Goal: Download file/media

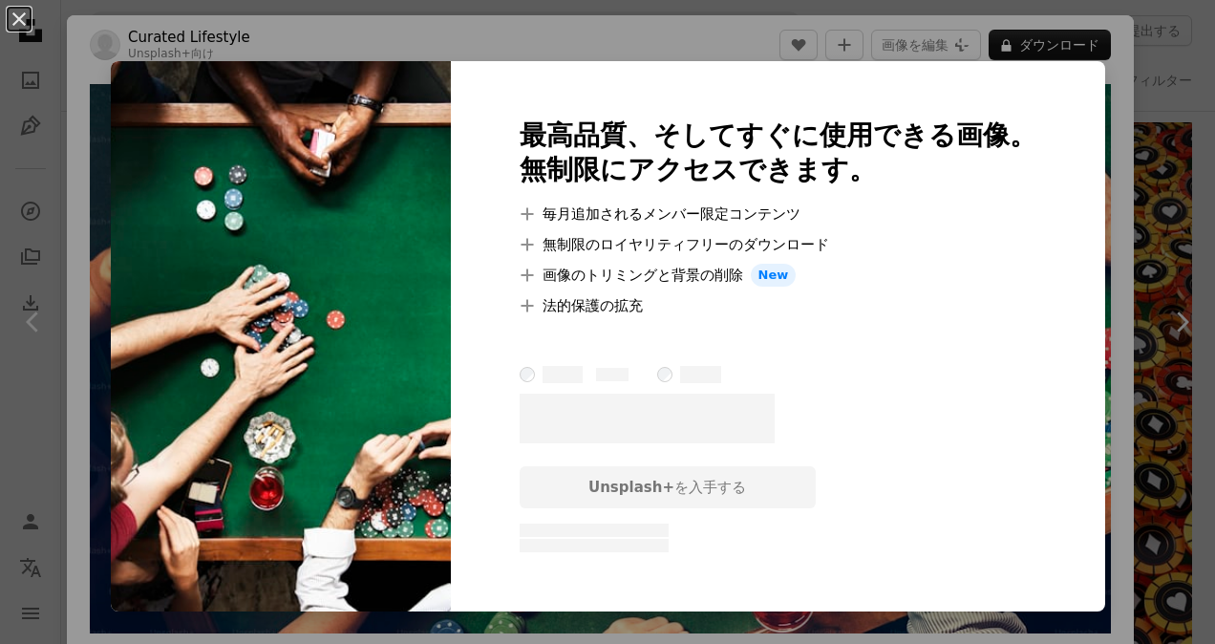
scroll to position [889, 0]
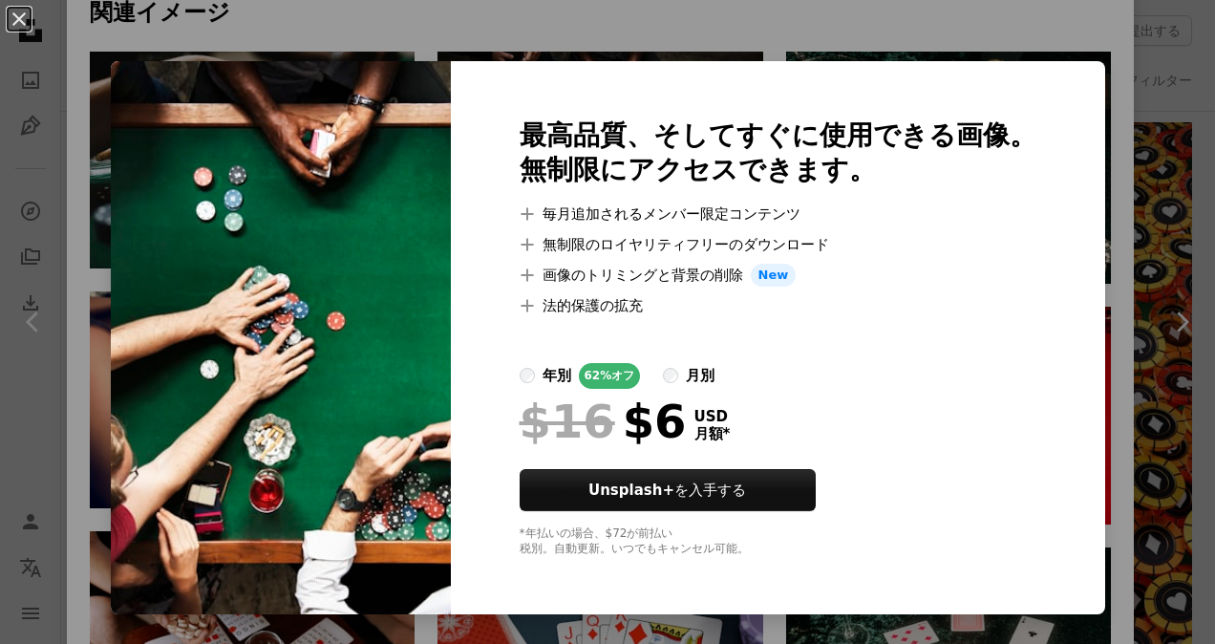
click at [1193, 386] on div "An X shape 最高品質、そしてすぐに使用できる画像。 無制限にアクセスできます。 A plus sign 毎月追加されるメンバー限定コンテンツ A p…" at bounding box center [607, 322] width 1215 height 644
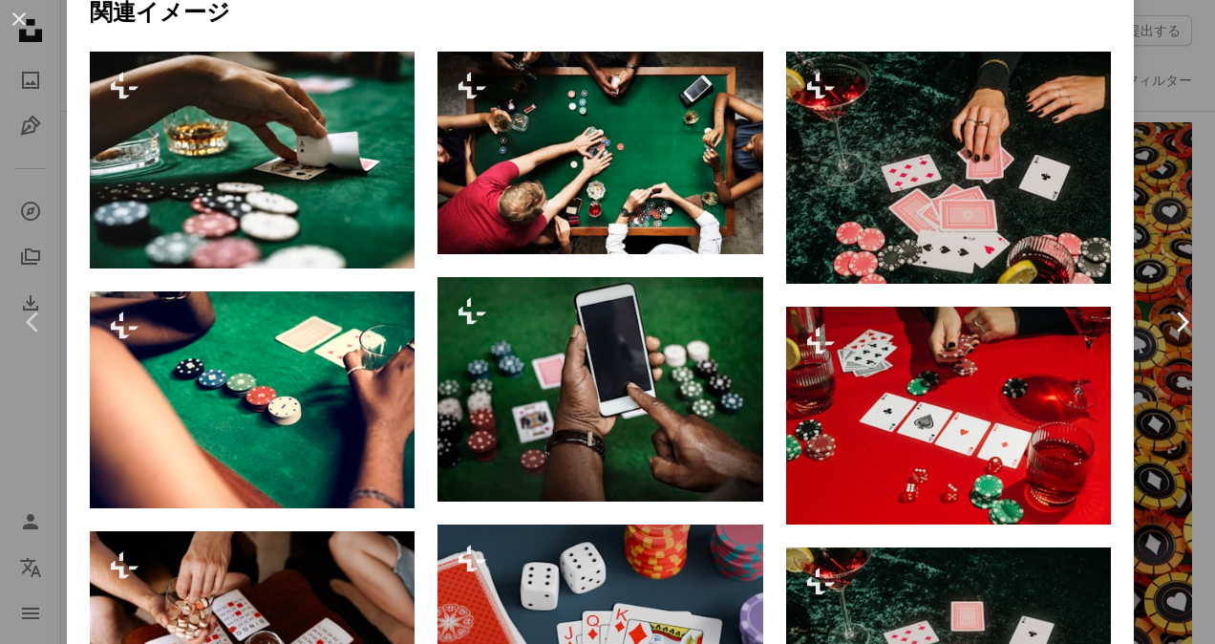
click at [1160, 403] on link "Chevron right" at bounding box center [1181, 321] width 67 height 183
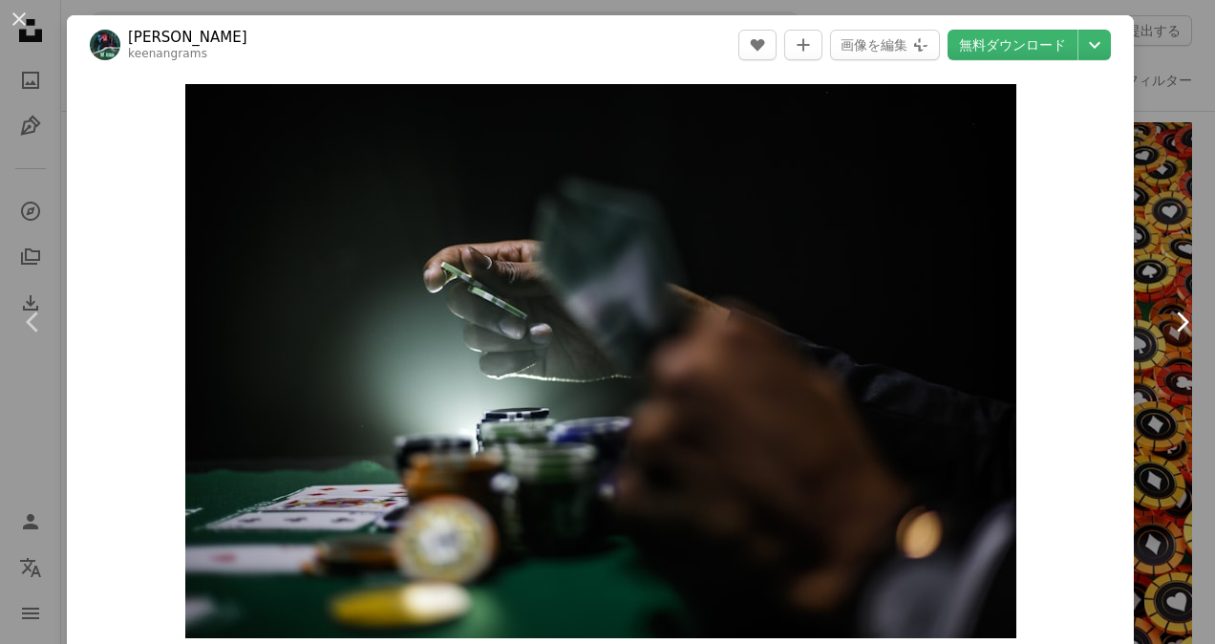
click at [1152, 402] on link "Chevron right" at bounding box center [1181, 321] width 67 height 183
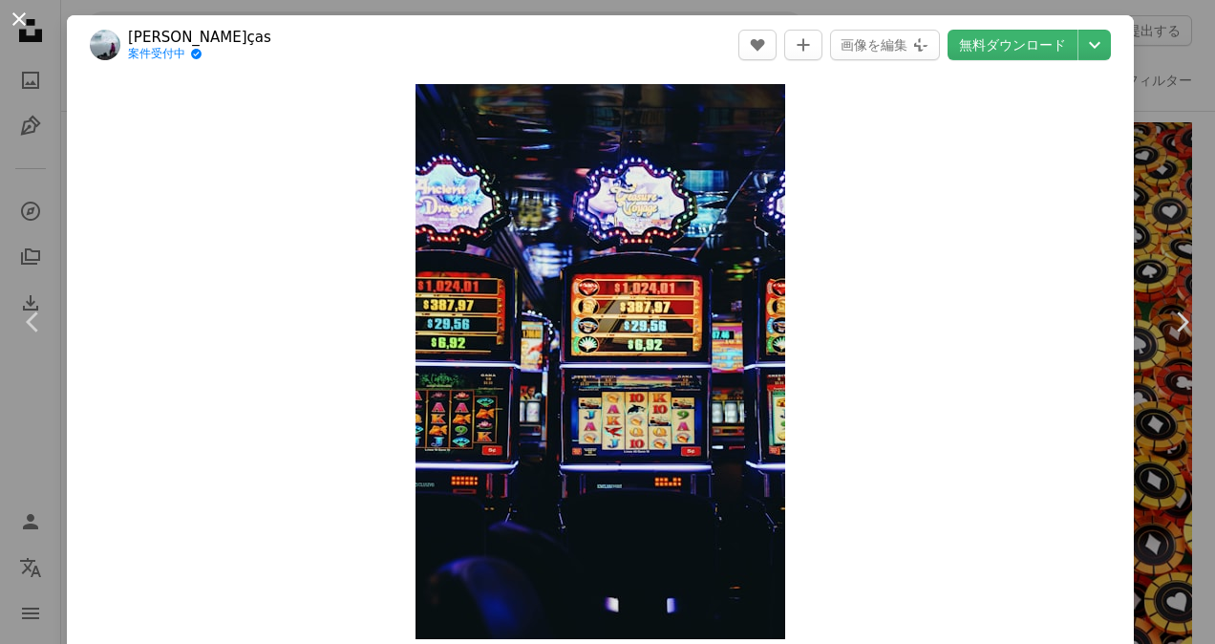
click at [17, 23] on button "An X shape" at bounding box center [19, 19] width 23 height 23
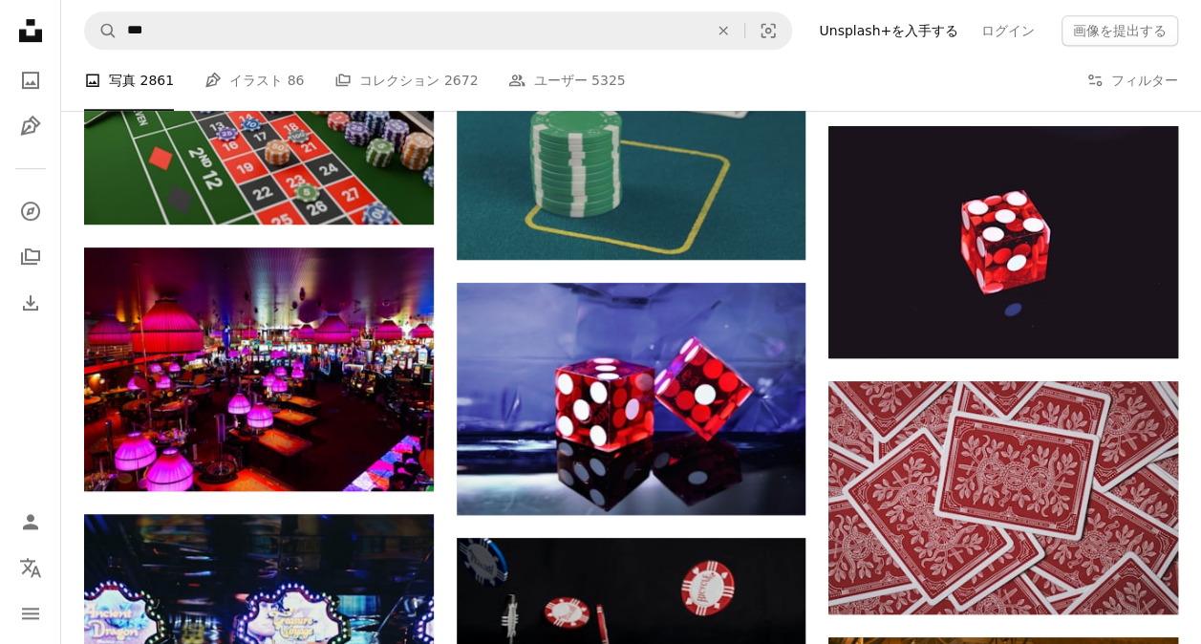
scroll to position [7740, 0]
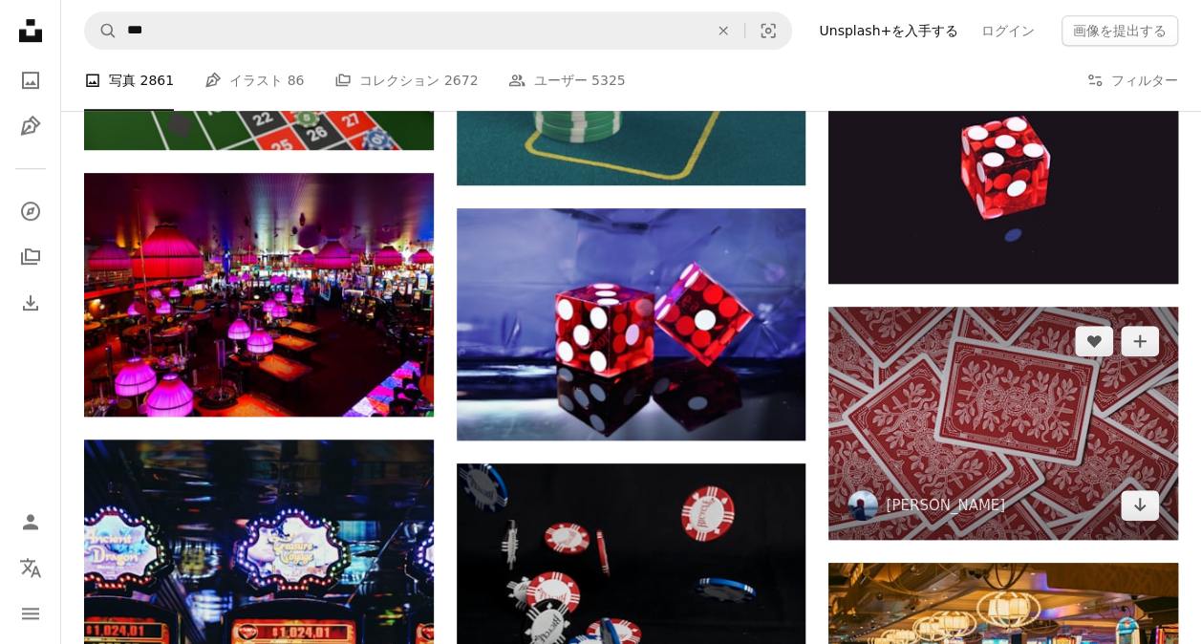
click at [1045, 380] on img at bounding box center [1003, 423] width 350 height 233
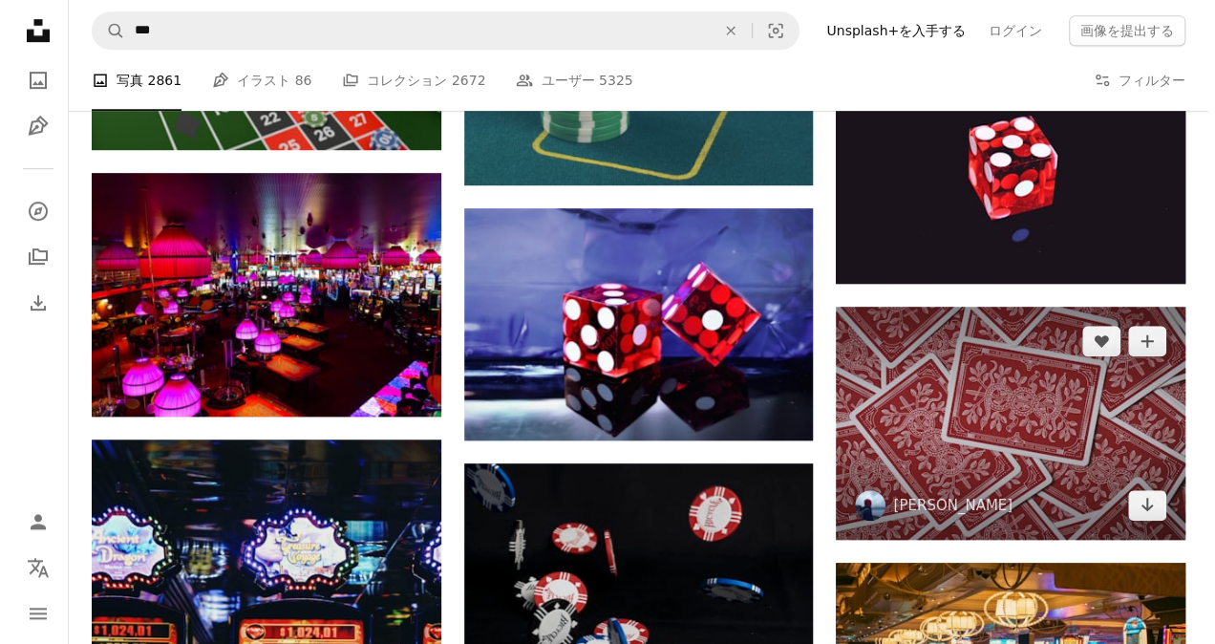
scroll to position [7742, 0]
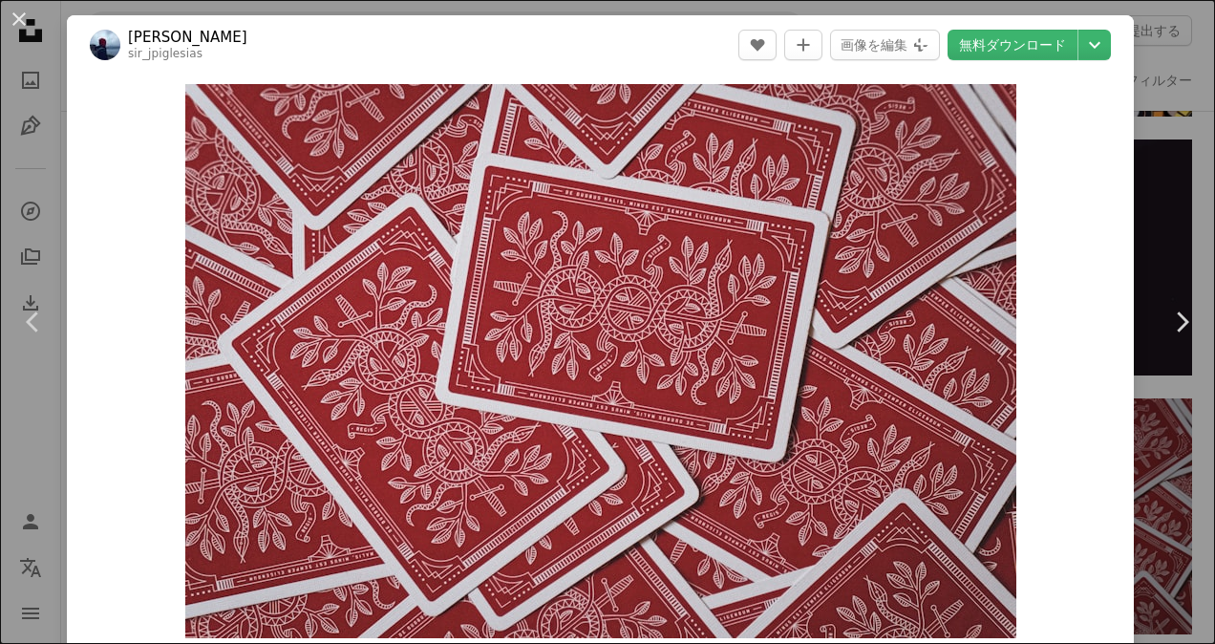
click at [1166, 467] on div "An X shape Chevron left Chevron right [PERSON_NAME] sir_jpiglesias A heart A pl…" at bounding box center [607, 322] width 1215 height 644
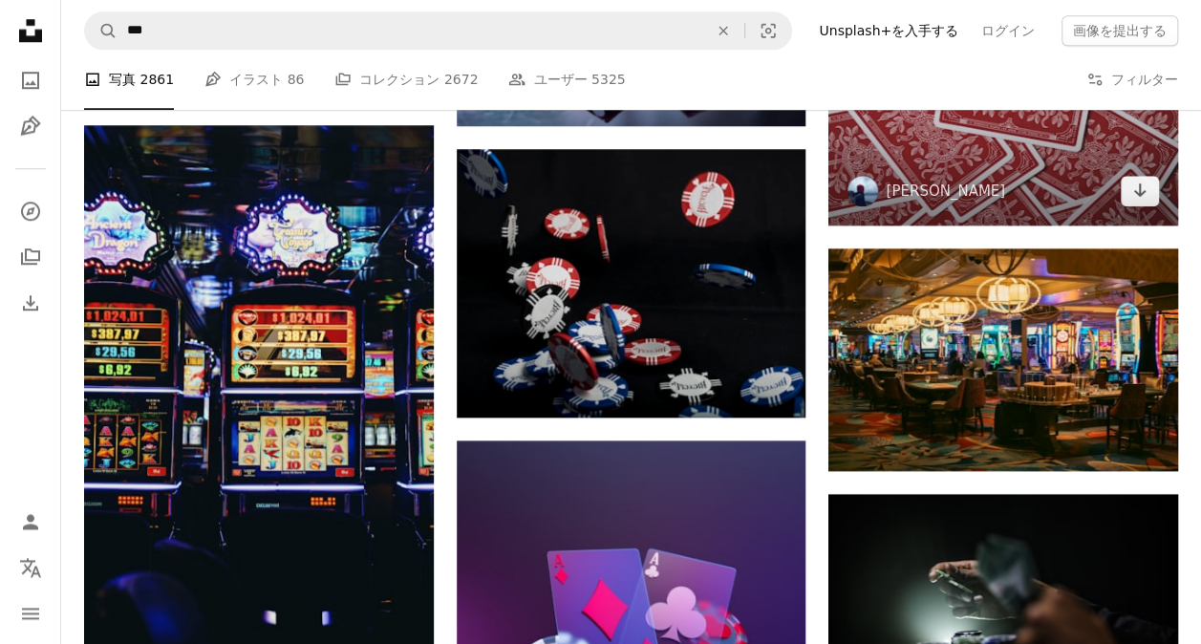
scroll to position [8080, 0]
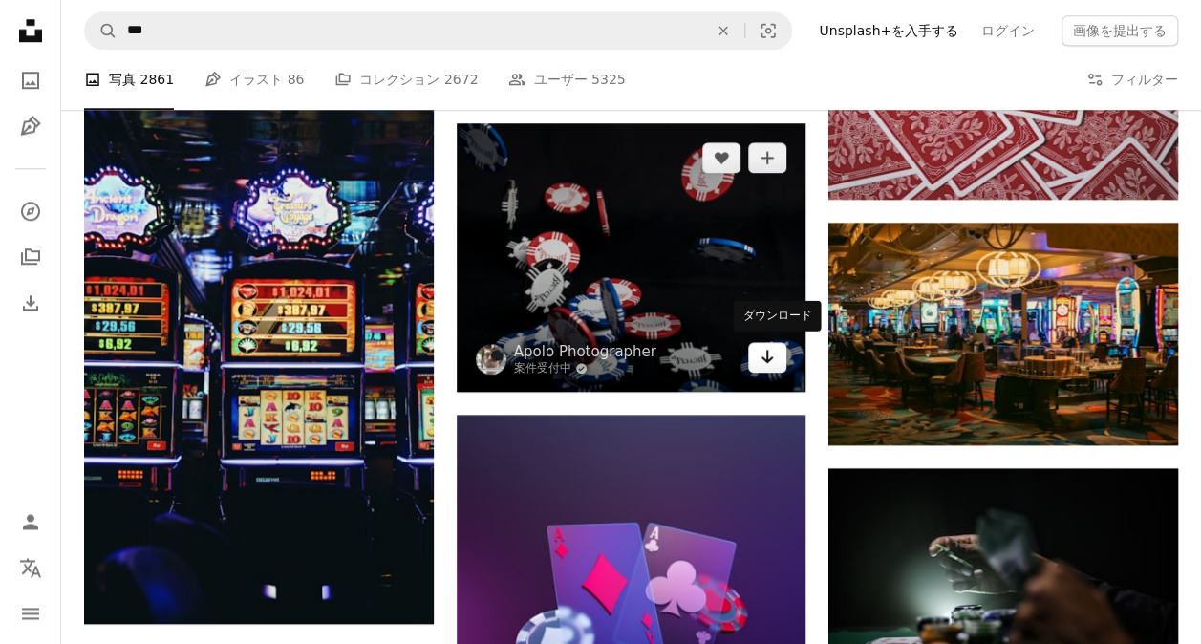
click at [772, 358] on icon "Arrow pointing down" at bounding box center [767, 356] width 15 height 23
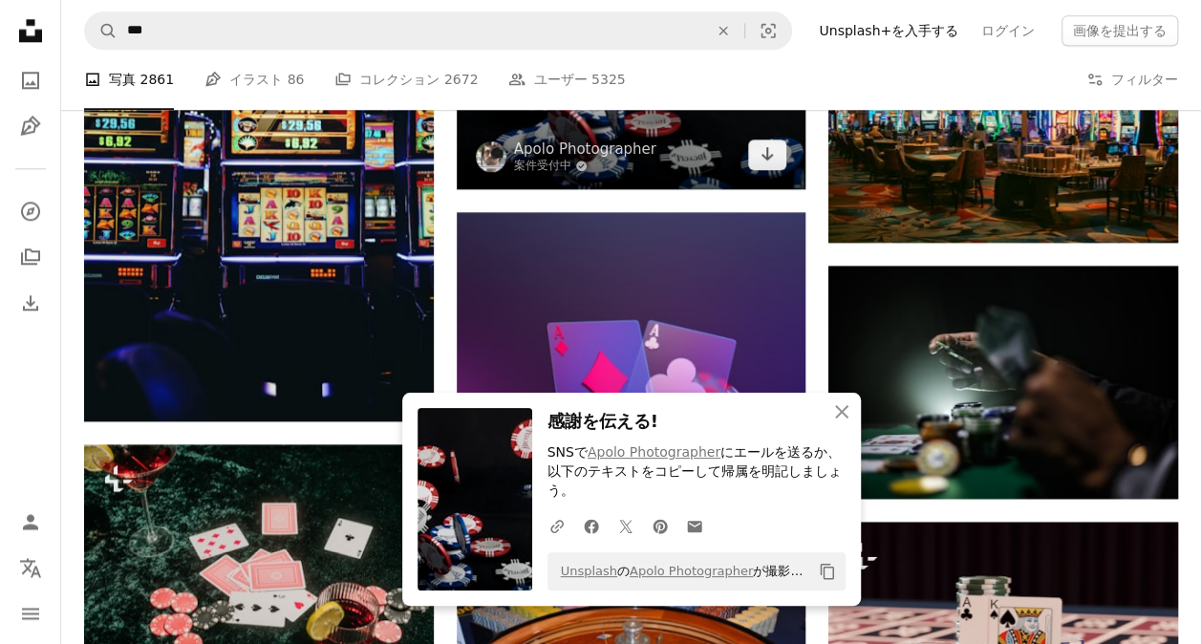
scroll to position [8310, 0]
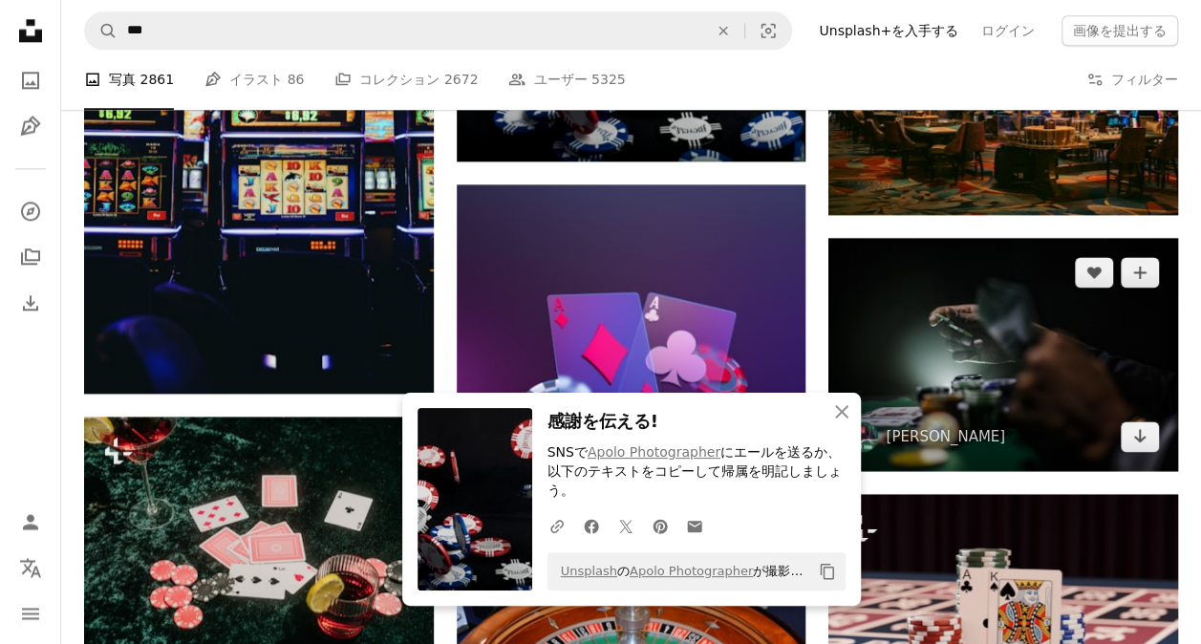
drag, startPoint x: 616, startPoint y: 371, endPoint x: 1009, endPoint y: 462, distance: 403.2
click at [1009, 462] on img at bounding box center [1003, 354] width 350 height 233
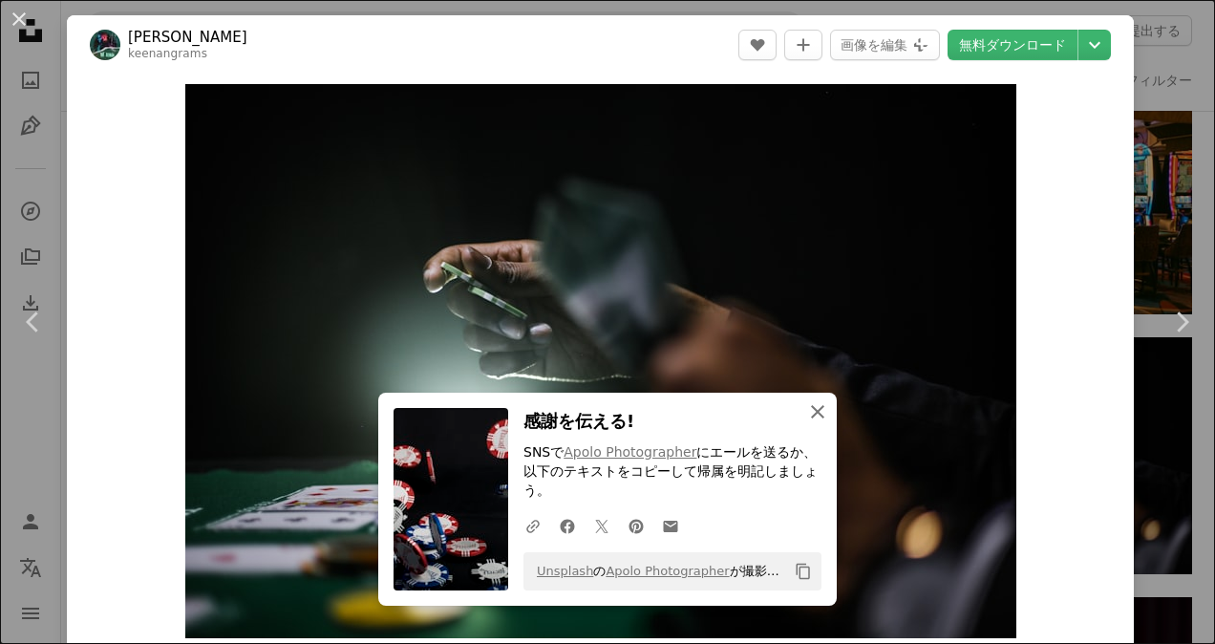
click at [821, 423] on icon "An X shape" at bounding box center [817, 411] width 23 height 23
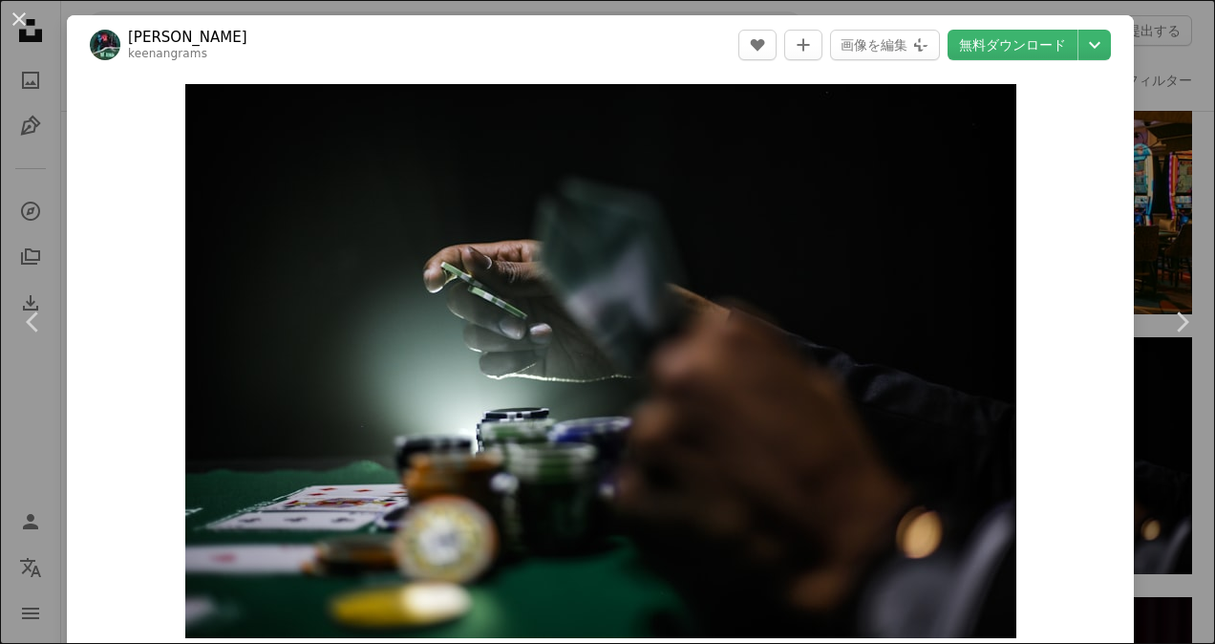
click at [1159, 495] on div "An X shape Chevron left Chevron right Keenan [PERSON_NAME] A heart A plus sign …" at bounding box center [607, 322] width 1215 height 644
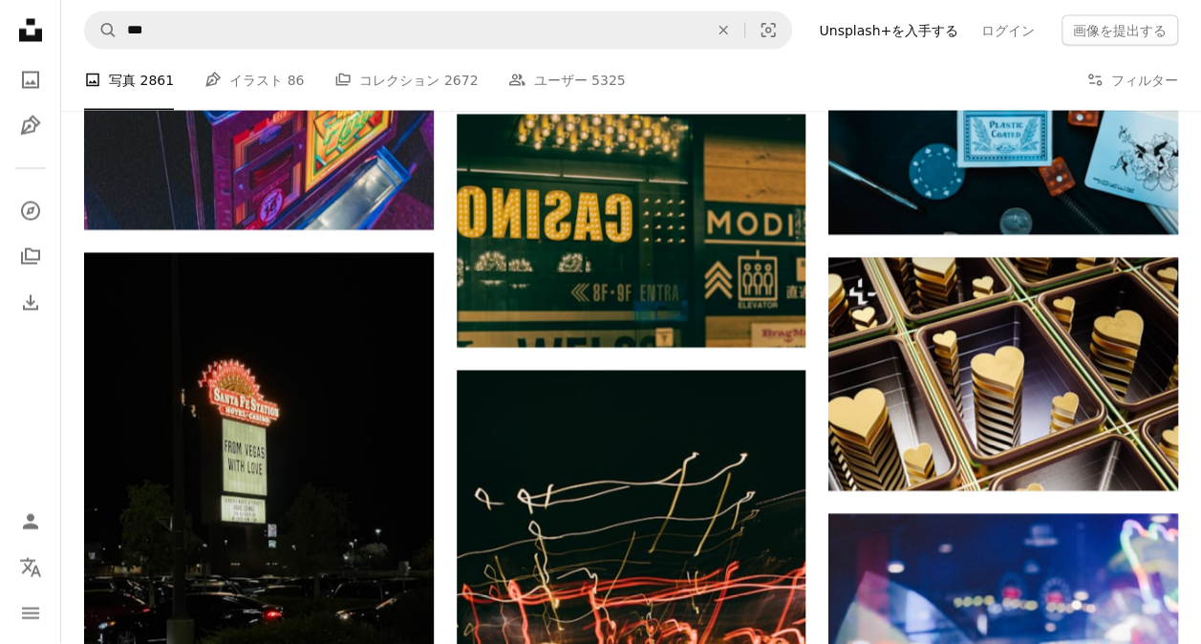
scroll to position [19840, 0]
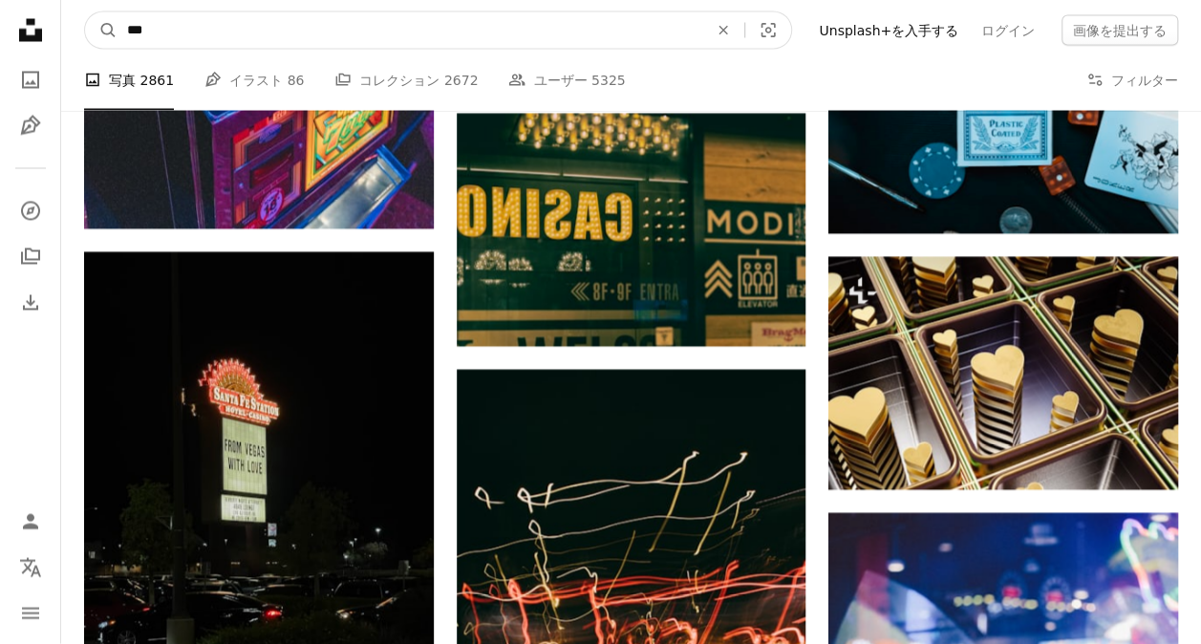
click at [702, 34] on input "***" at bounding box center [410, 30] width 585 height 36
click at [85, 12] on button "A magnifying glass" at bounding box center [101, 30] width 32 height 36
click at [702, 39] on input "***" at bounding box center [410, 30] width 585 height 36
click at [85, 12] on button "A magnifying glass" at bounding box center [101, 30] width 32 height 36
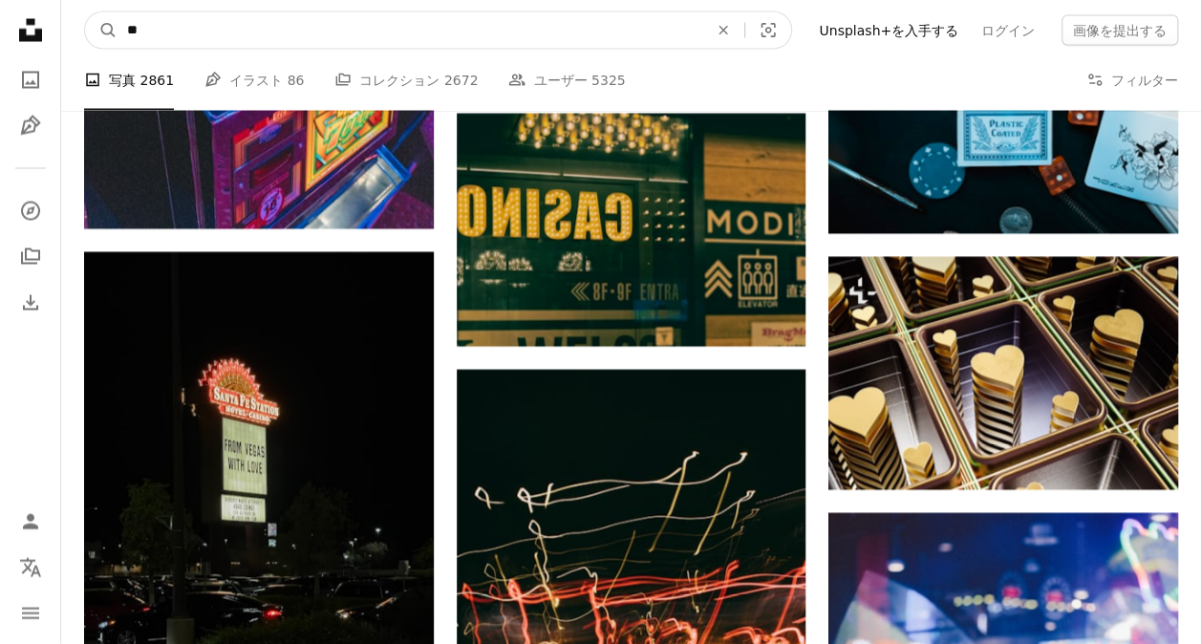
type input "*"
type input "**"
click at [85, 12] on button "A magnifying glass" at bounding box center [101, 30] width 32 height 36
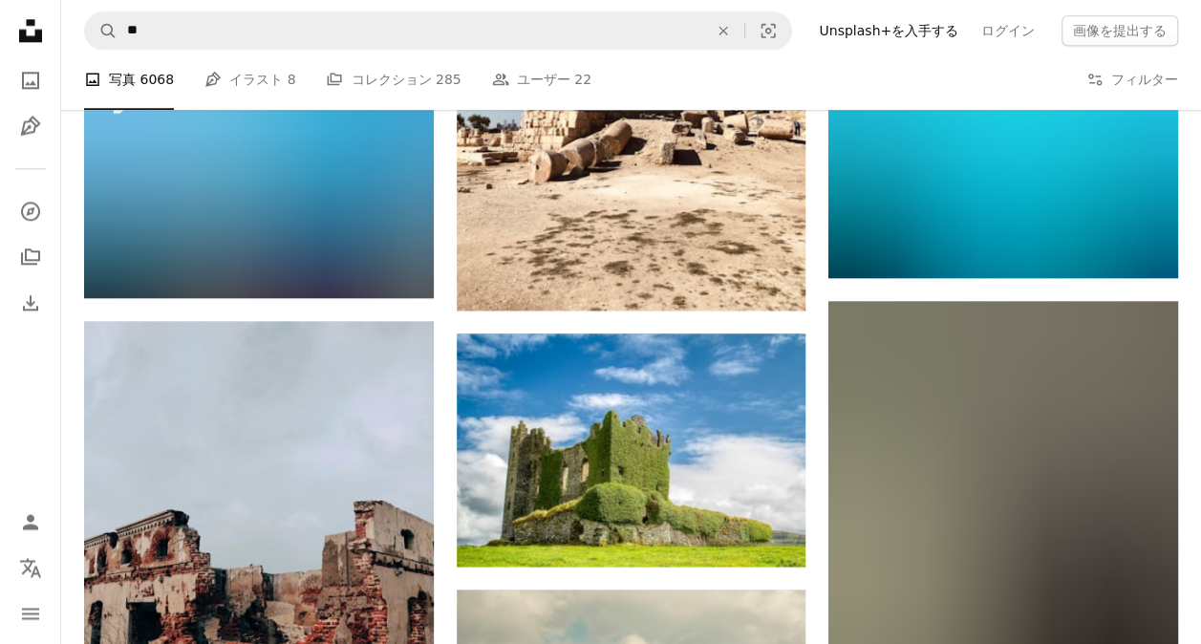
scroll to position [1180, 0]
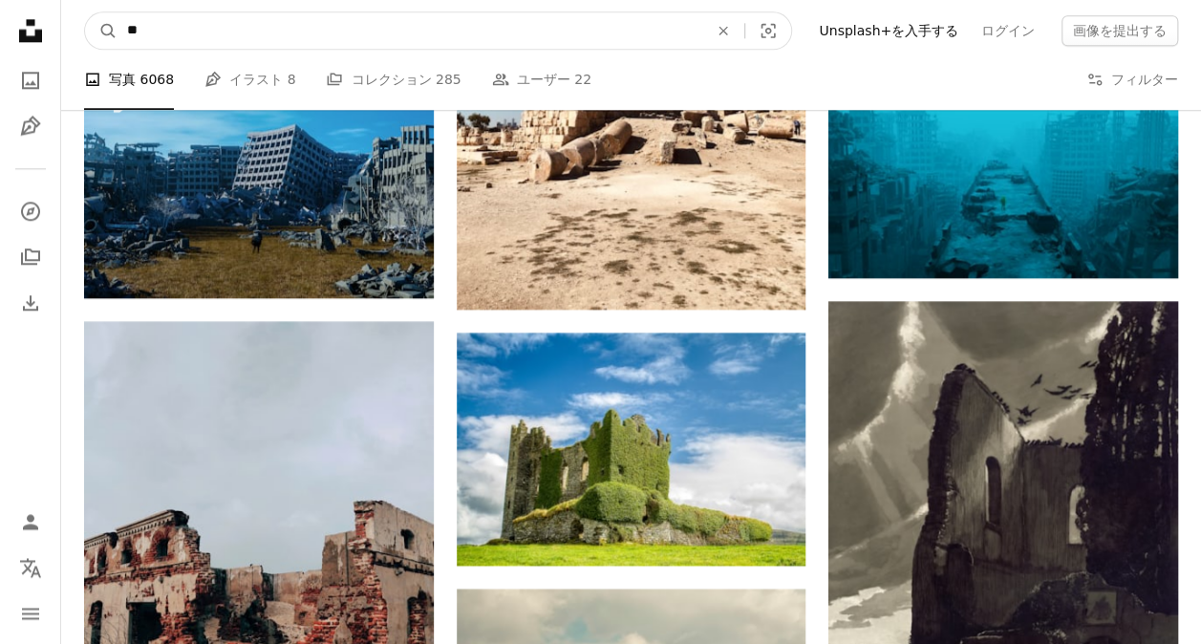
click at [646, 36] on input "**" at bounding box center [410, 30] width 585 height 36
type input "*"
type input "**"
click button "A magnifying glass" at bounding box center [101, 30] width 32 height 36
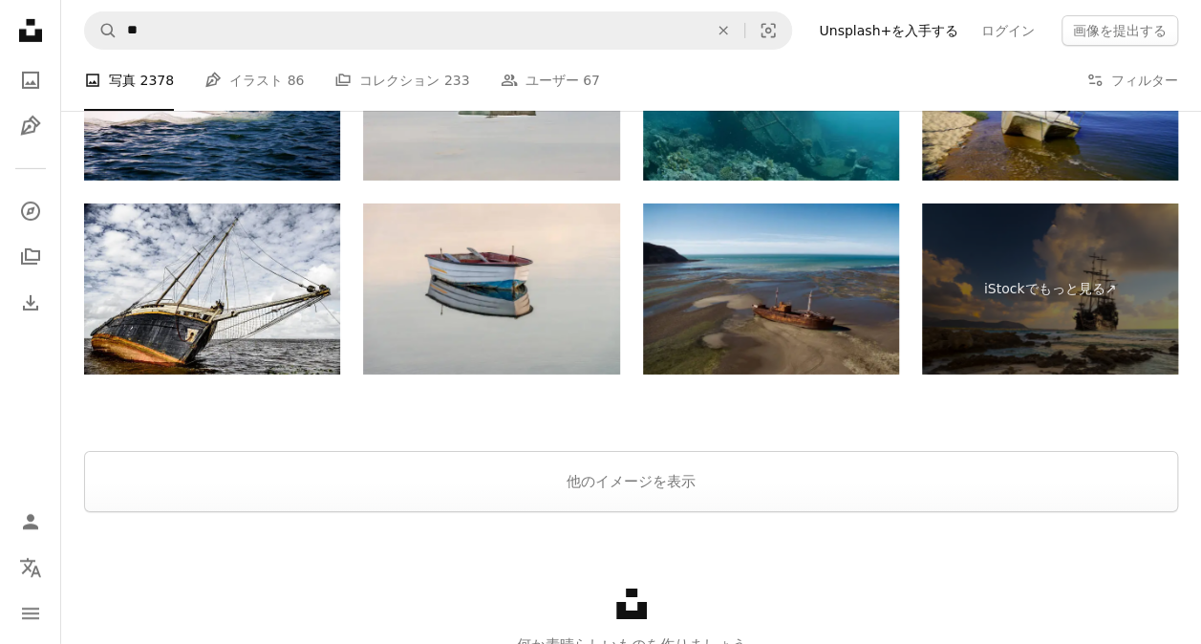
scroll to position [3232, 0]
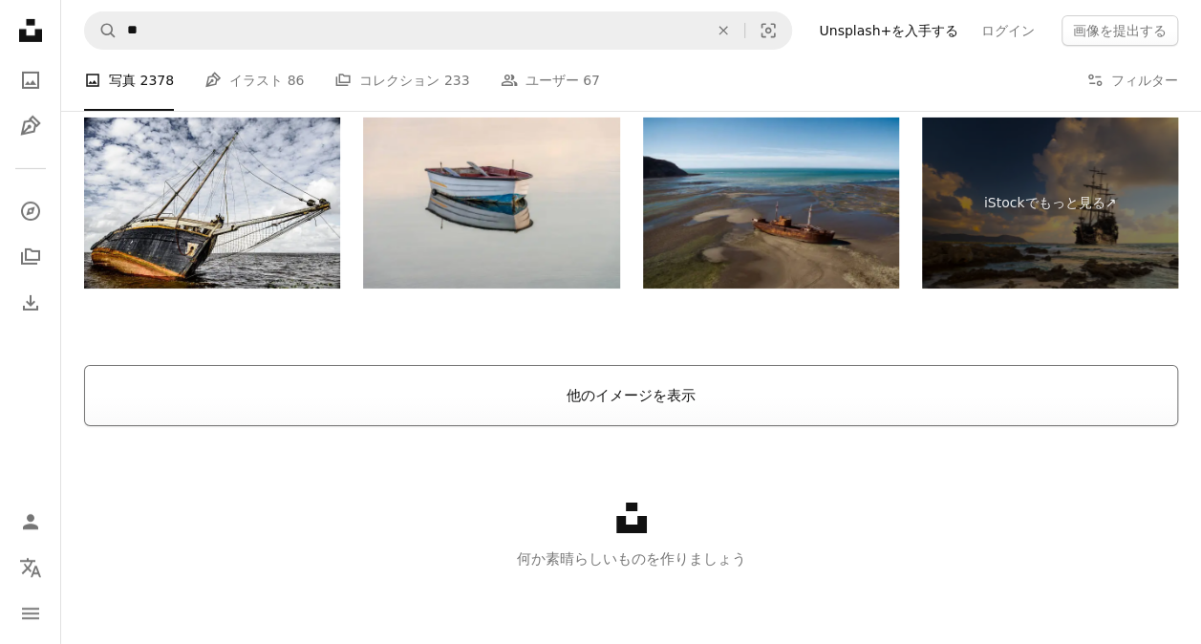
click at [730, 386] on button "他のイメージを表示" at bounding box center [631, 395] width 1094 height 61
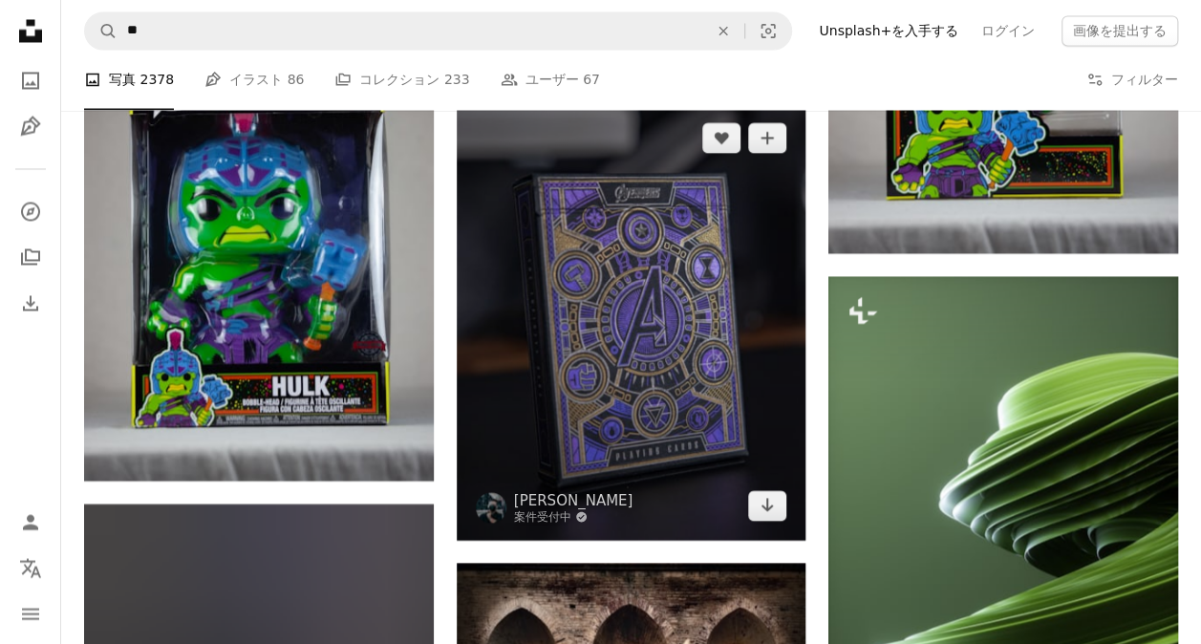
scroll to position [5335, 0]
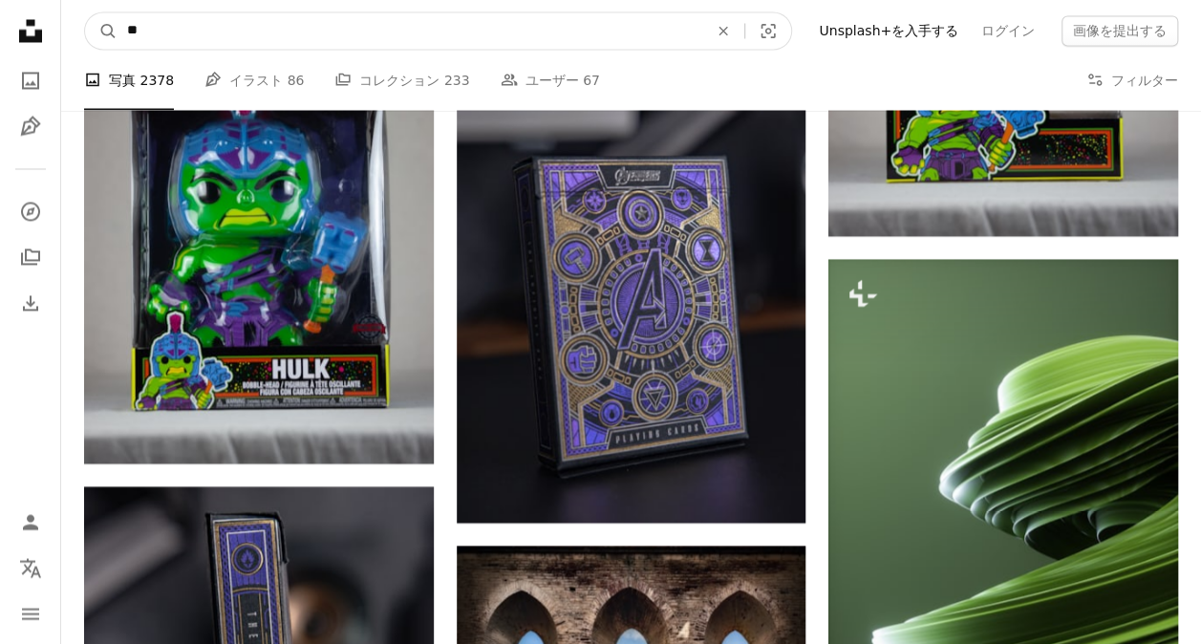
click at [464, 40] on input "**" at bounding box center [410, 30] width 585 height 36
type input "*"
type input "**"
click at [85, 12] on button "A magnifying glass" at bounding box center [101, 30] width 32 height 36
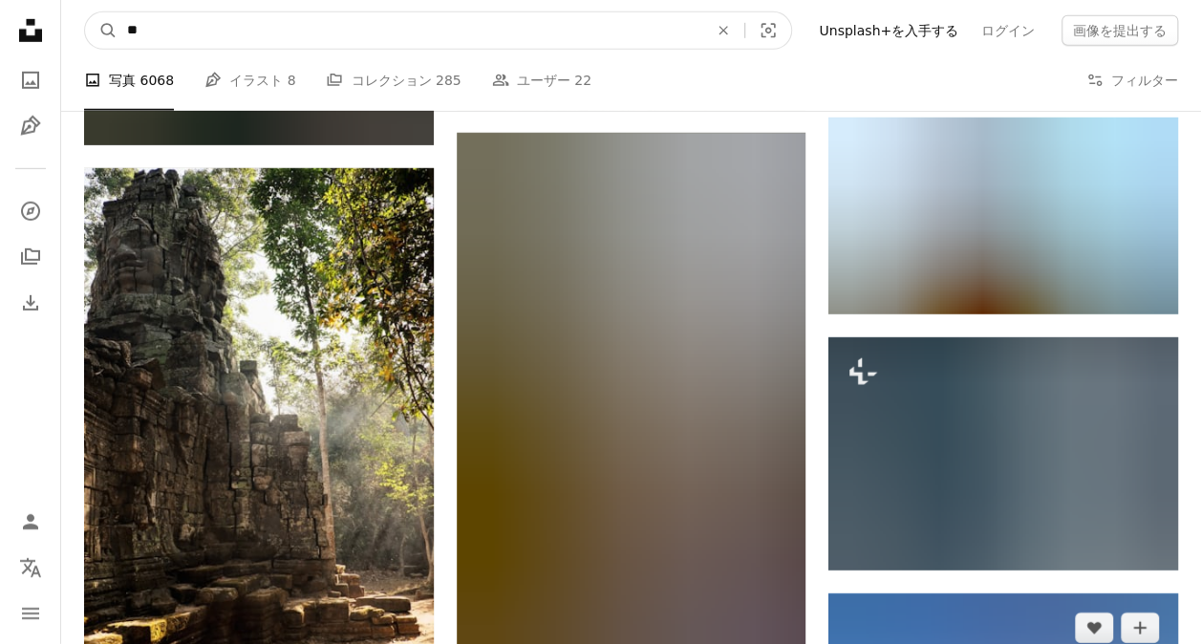
scroll to position [6592, 0]
